Goal: Task Accomplishment & Management: Complete application form

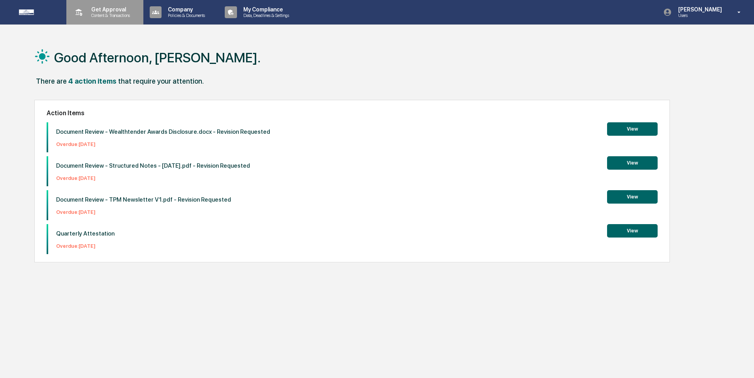
click at [115, 15] on p "Content & Transactions" at bounding box center [109, 16] width 49 height 6
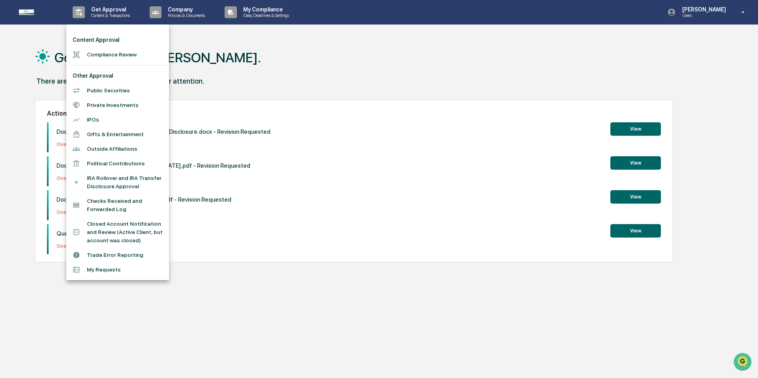
click at [117, 55] on li "Compliance Review" at bounding box center [117, 54] width 103 height 15
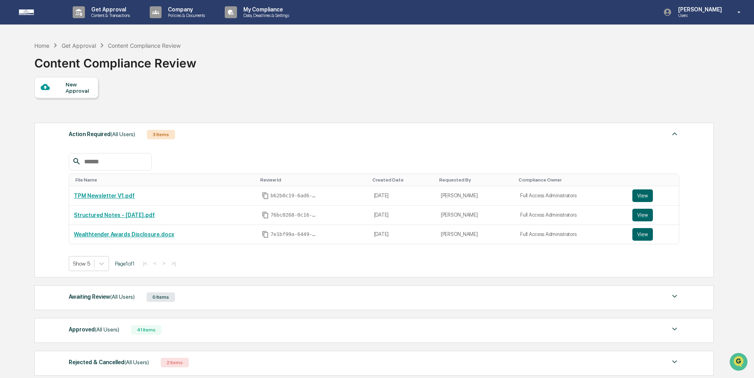
click at [68, 91] on div "New Approval" at bounding box center [79, 87] width 26 height 13
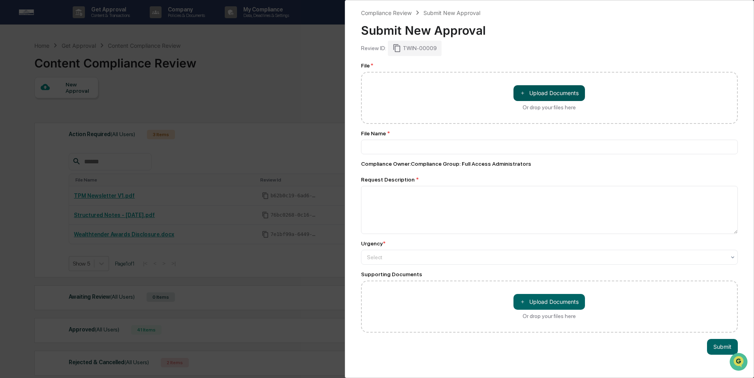
click at [535, 96] on button "＋ Upload Documents" at bounding box center [548, 93] width 71 height 16
type input "**********"
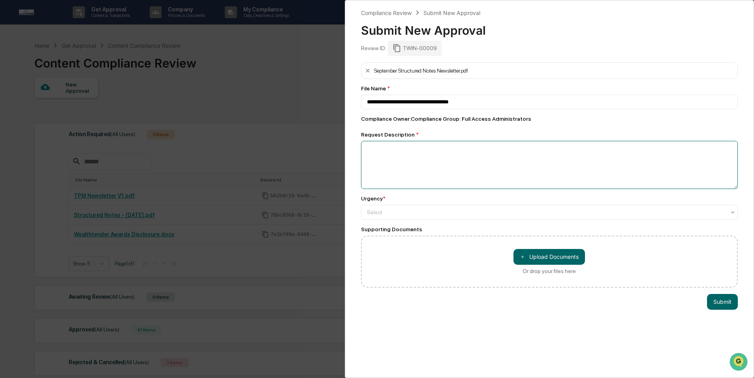
click at [502, 162] on textarea at bounding box center [549, 165] width 377 height 48
type textarea "**********"
click at [491, 216] on div at bounding box center [546, 213] width 359 height 8
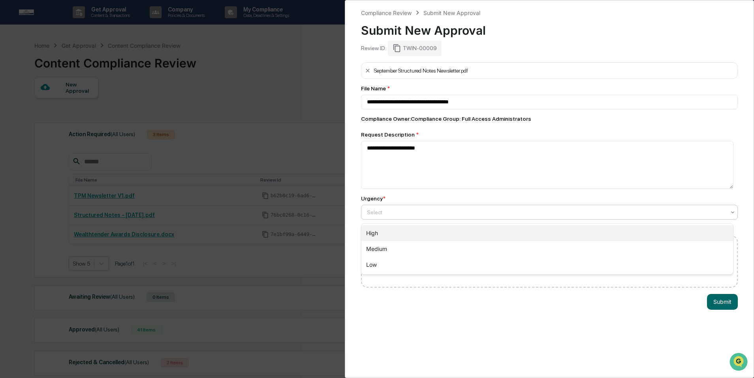
click at [487, 235] on div "High" at bounding box center [547, 234] width 372 height 16
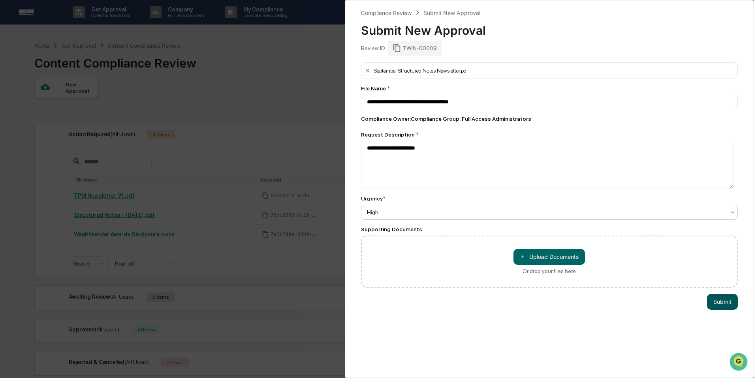
click at [718, 303] on button "Submit" at bounding box center [722, 302] width 31 height 16
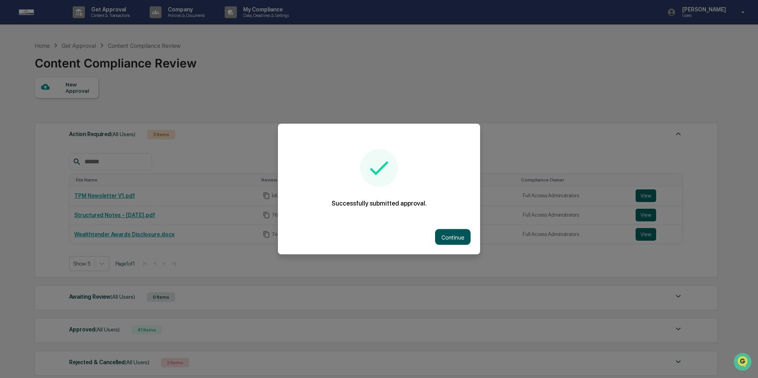
click at [450, 237] on button "Continue" at bounding box center [453, 237] width 36 height 16
